Goal: Transaction & Acquisition: Purchase product/service

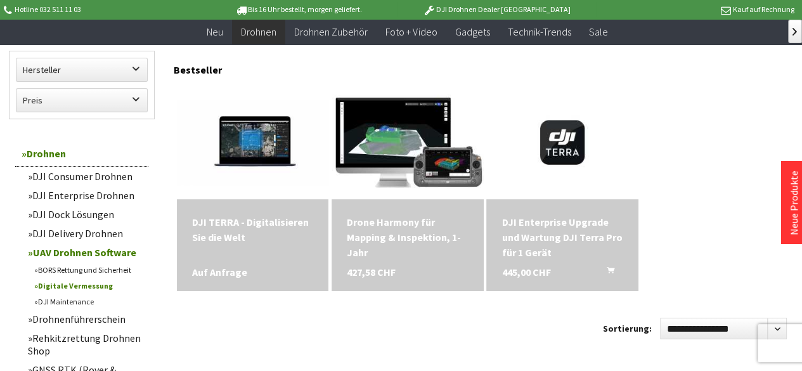
click at [204, 87] on span at bounding box center [253, 142] width 152 height 114
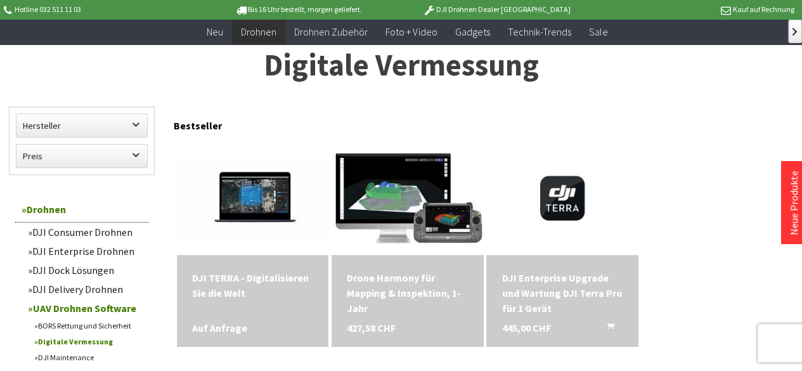
scroll to position [127, 0]
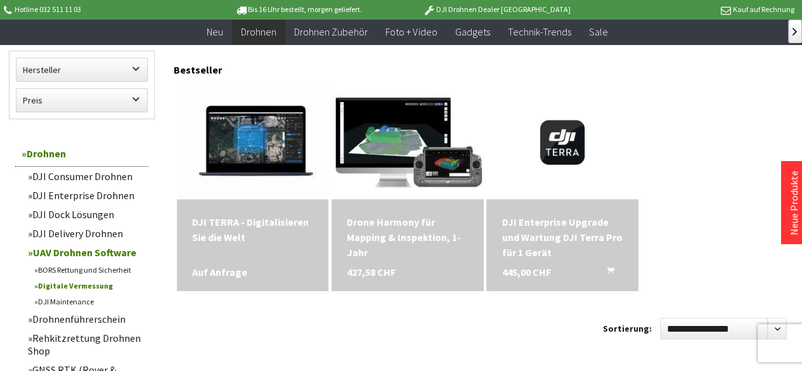
click at [274, 150] on img at bounding box center [253, 142] width 212 height 120
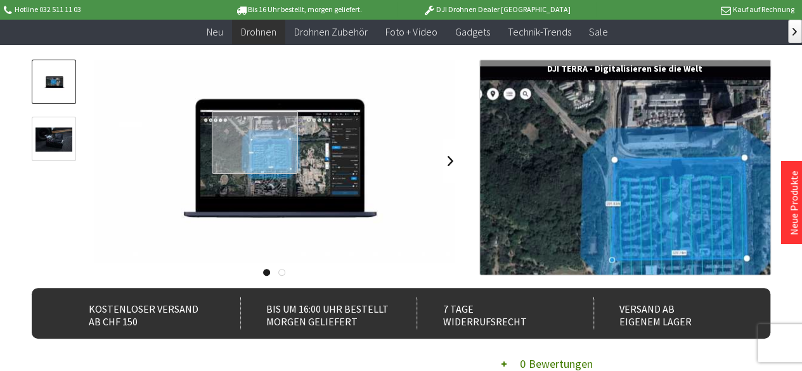
click at [255, 142] on div at bounding box center [255, 142] width 86 height 64
